Goal: Information Seeking & Learning: Learn about a topic

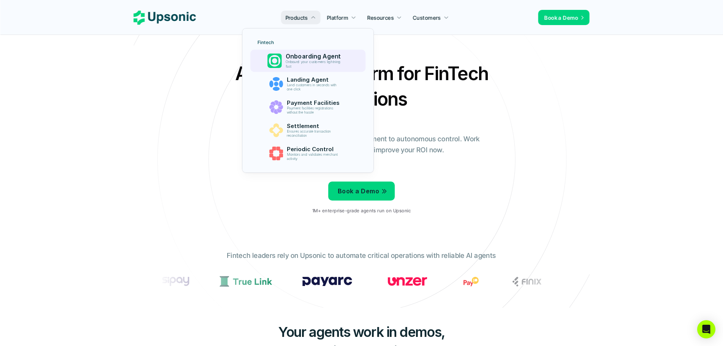
click at [323, 60] on p "Onboard your customers lightning fast" at bounding box center [315, 64] width 58 height 9
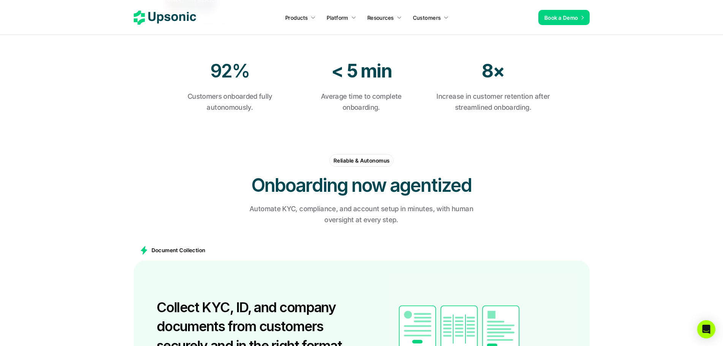
scroll to position [304, 0]
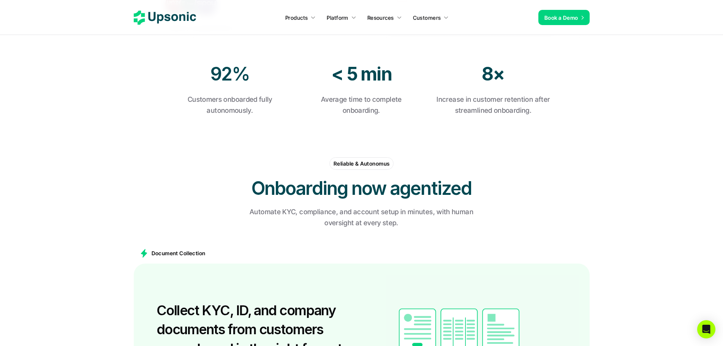
click at [229, 99] on p "Customers onboarded fully autonomously." at bounding box center [230, 105] width 117 height 22
click at [227, 129] on section "92% Customers onboarded fully autonomously. < 5 min Average time to complete on…" at bounding box center [361, 88] width 723 height 93
drag, startPoint x: 260, startPoint y: 113, endPoint x: 188, endPoint y: 95, distance: 74.4
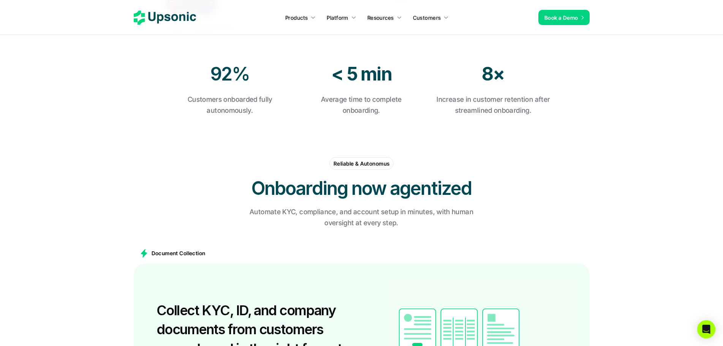
click at [188, 95] on p "Customers onboarded fully autonomously." at bounding box center [230, 105] width 117 height 22
click at [239, 155] on div "Reliable & Autonomus Onboarding now agentized Automate KYC, compliance, and acc…" at bounding box center [362, 192] width 456 height 85
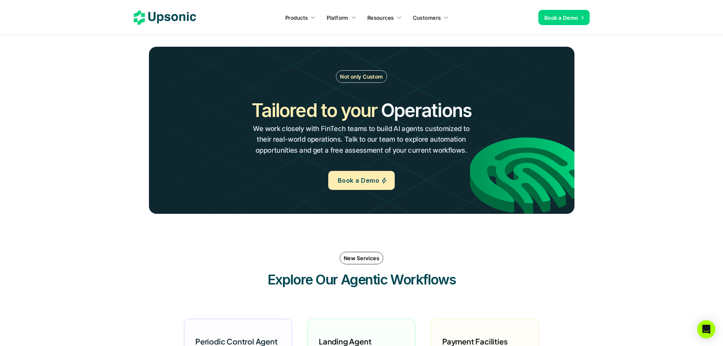
scroll to position [1355, 0]
